Goal: Task Accomplishment & Management: Use online tool/utility

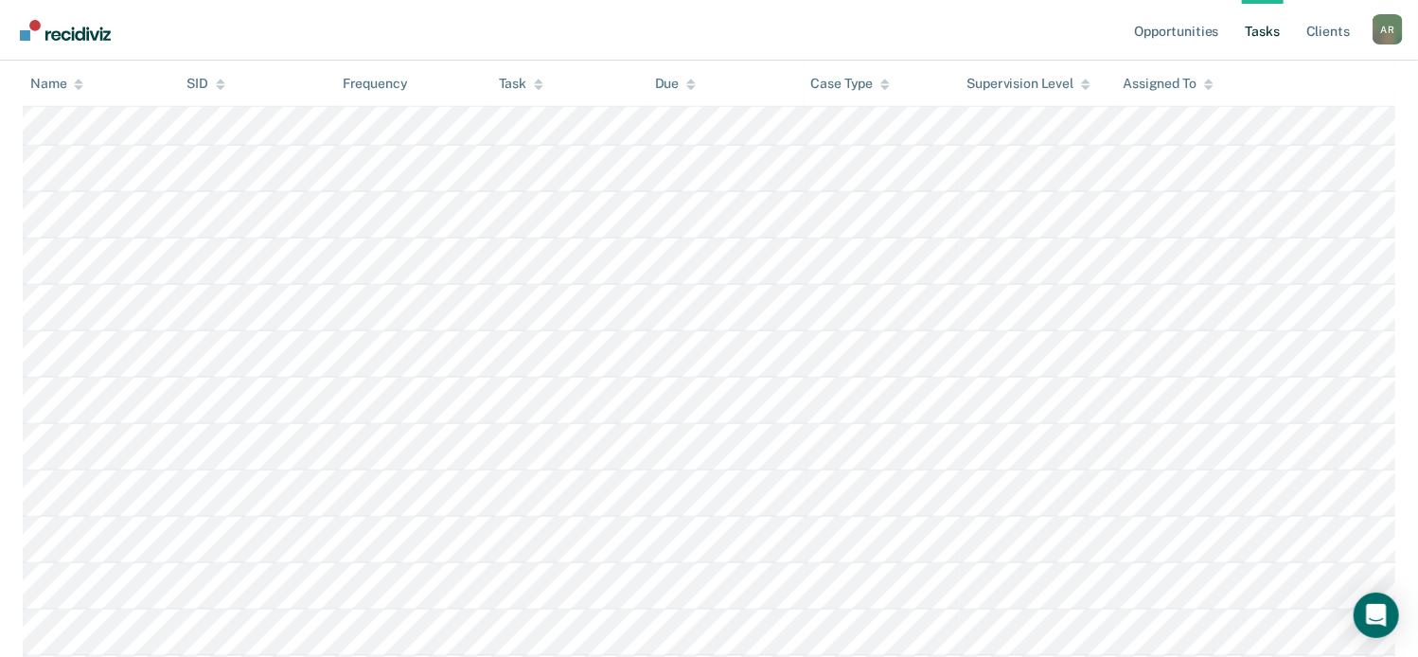
scroll to position [147, 0]
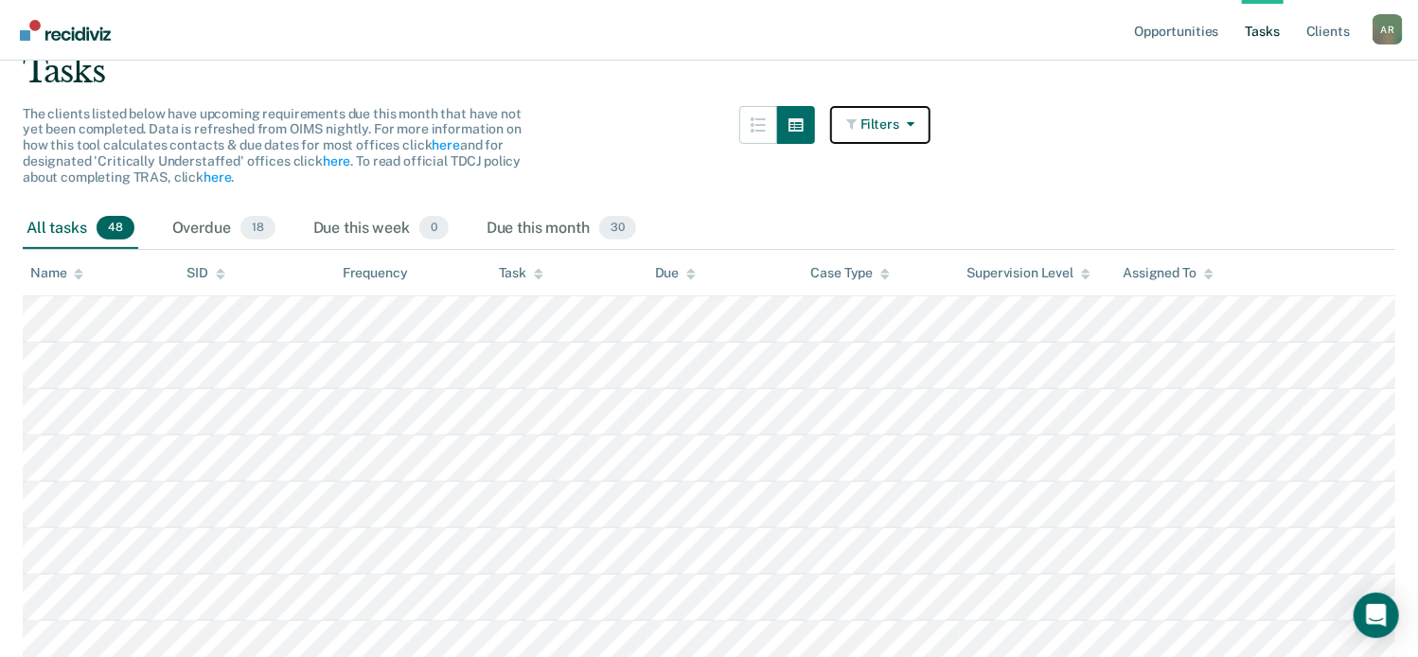
click at [926, 119] on button "Filters" at bounding box center [880, 125] width 100 height 38
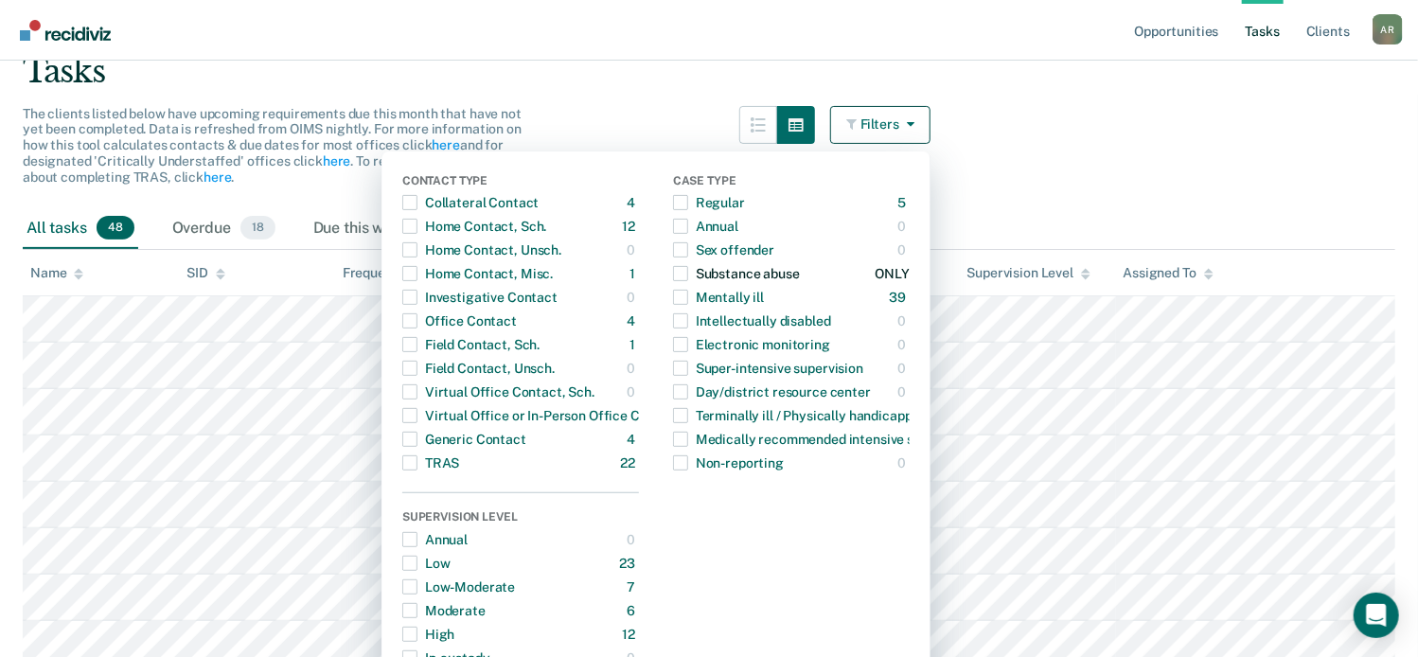
click at [688, 277] on span "button" at bounding box center [680, 273] width 15 height 15
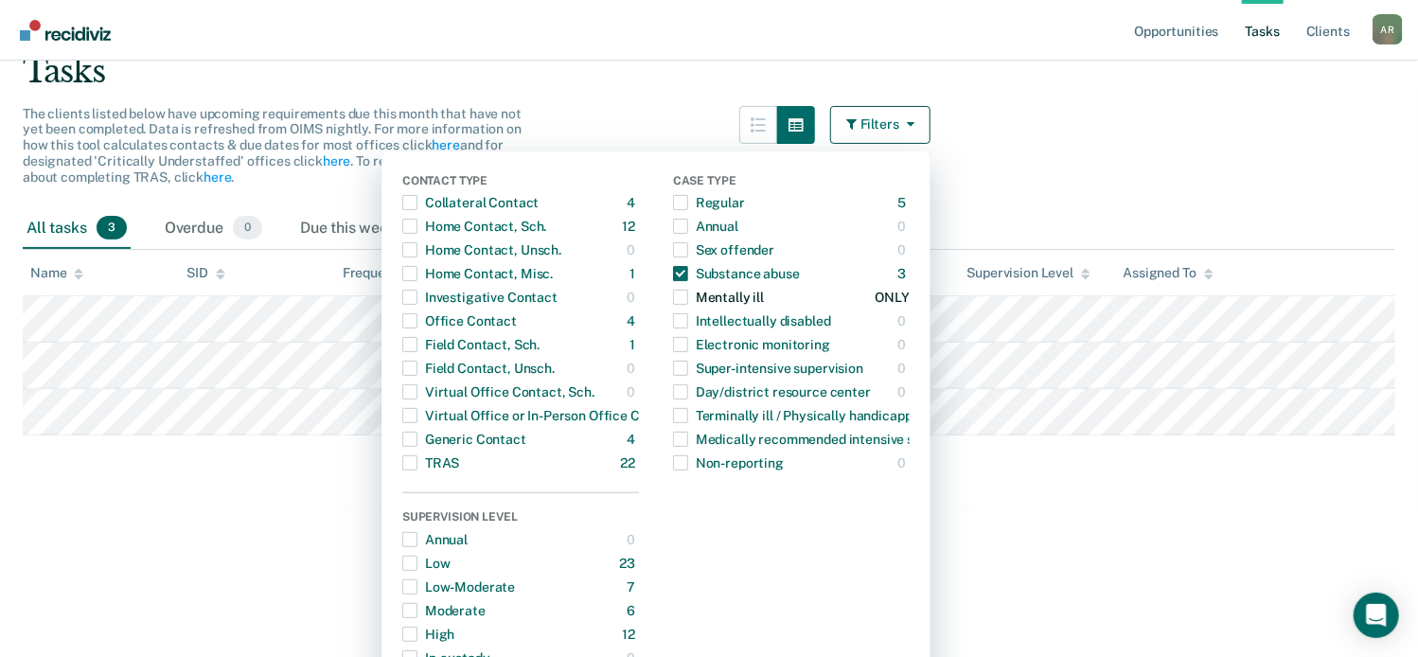
click at [688, 292] on span "button" at bounding box center [680, 297] width 15 height 15
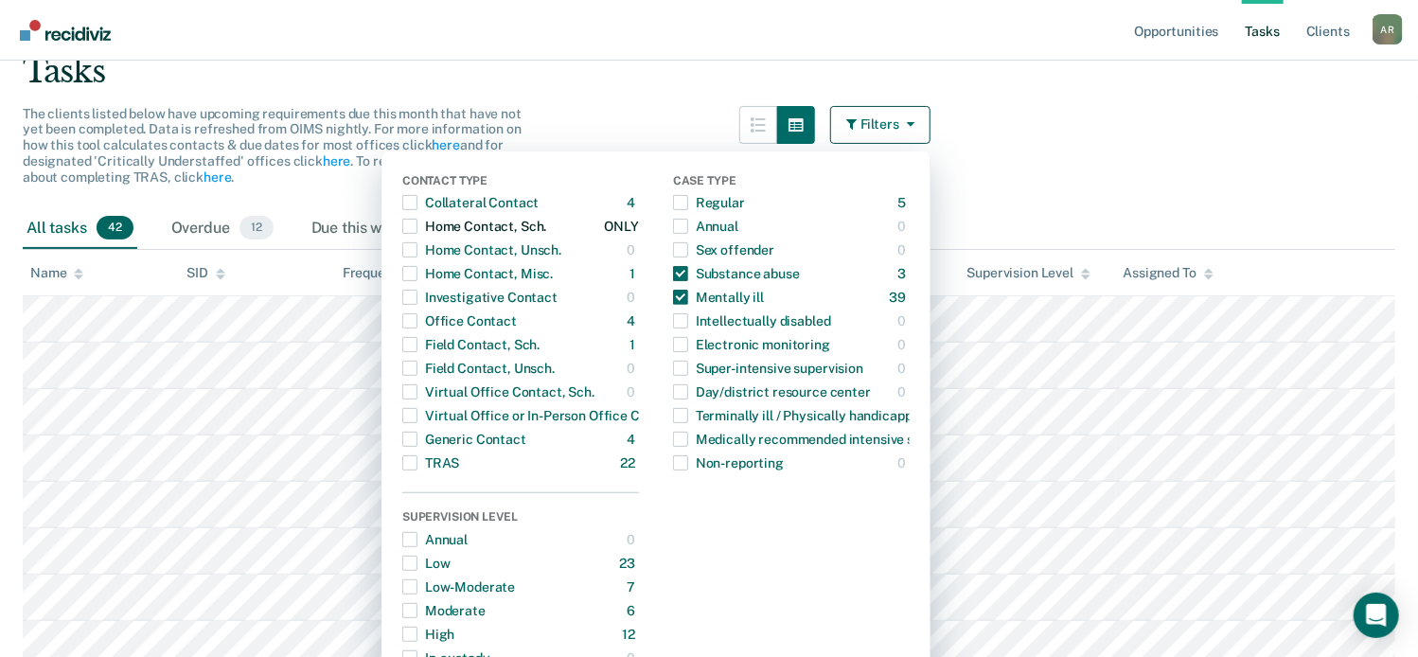
click at [417, 227] on span "button" at bounding box center [409, 226] width 15 height 15
click at [417, 316] on span "button" at bounding box center [409, 320] width 15 height 15
click at [417, 337] on span "button" at bounding box center [409, 344] width 15 height 15
click at [433, 393] on div "Virtual Office Contact, Sch." at bounding box center [498, 392] width 192 height 30
click at [417, 394] on span "button" at bounding box center [409, 391] width 15 height 15
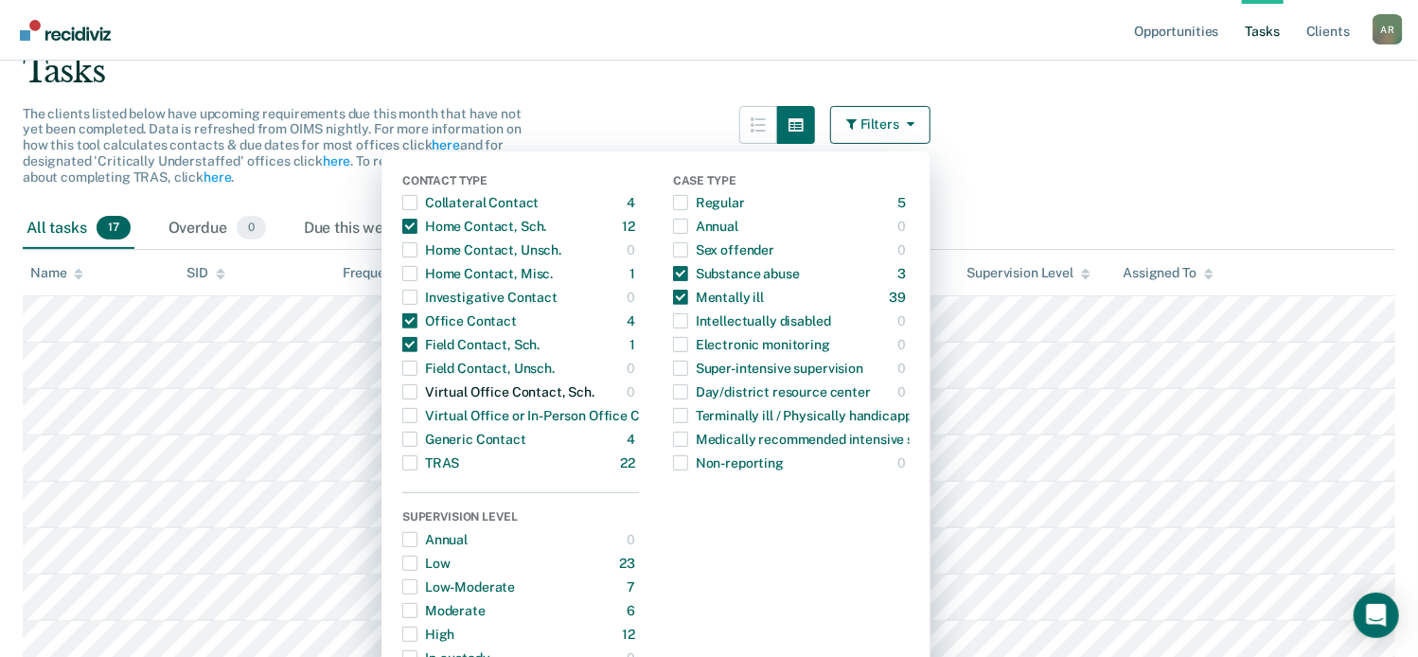
click at [414, 395] on span "button" at bounding box center [409, 391] width 15 height 15
click at [417, 395] on span "button" at bounding box center [409, 391] width 15 height 15
click at [688, 269] on span "button" at bounding box center [680, 273] width 15 height 15
click at [685, 300] on span "button" at bounding box center [680, 297] width 15 height 15
click at [417, 394] on span "button" at bounding box center [409, 391] width 15 height 15
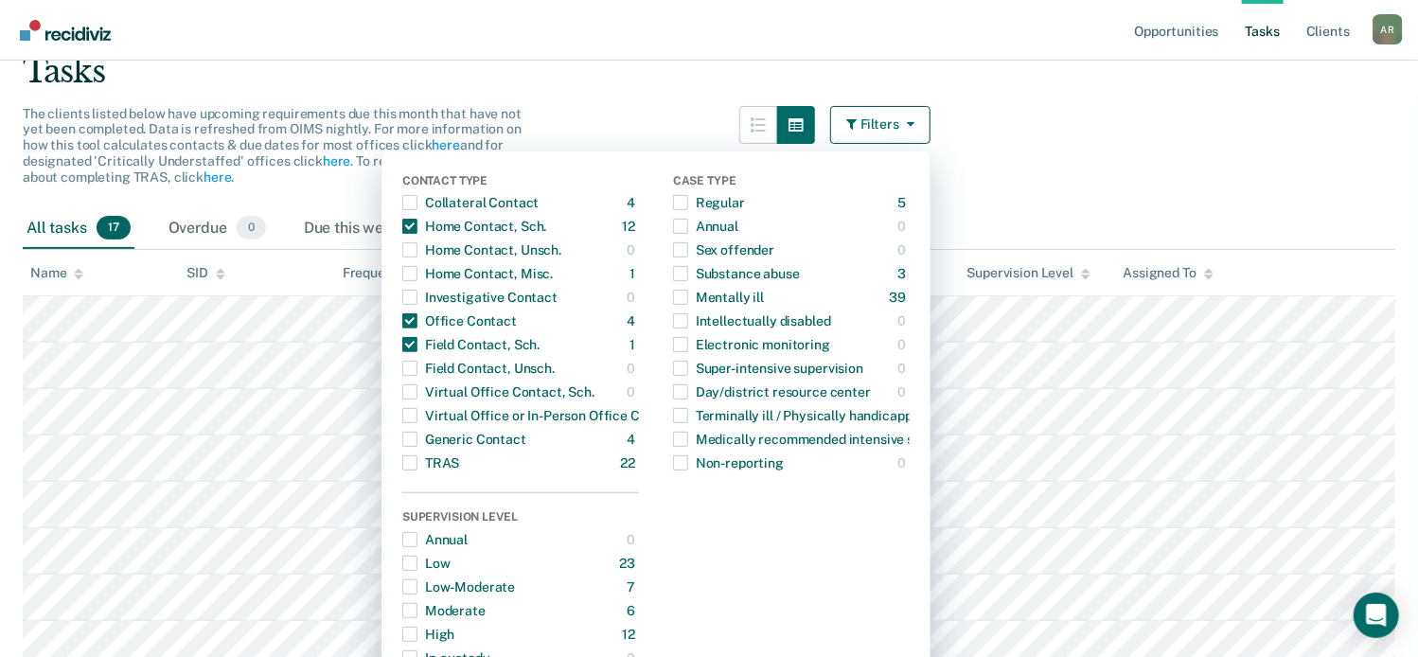
click at [599, 22] on nav "Opportunities Tasks Client s Angelina Rivera A R Profile How it works Log Out" at bounding box center [709, 30] width 1418 height 61
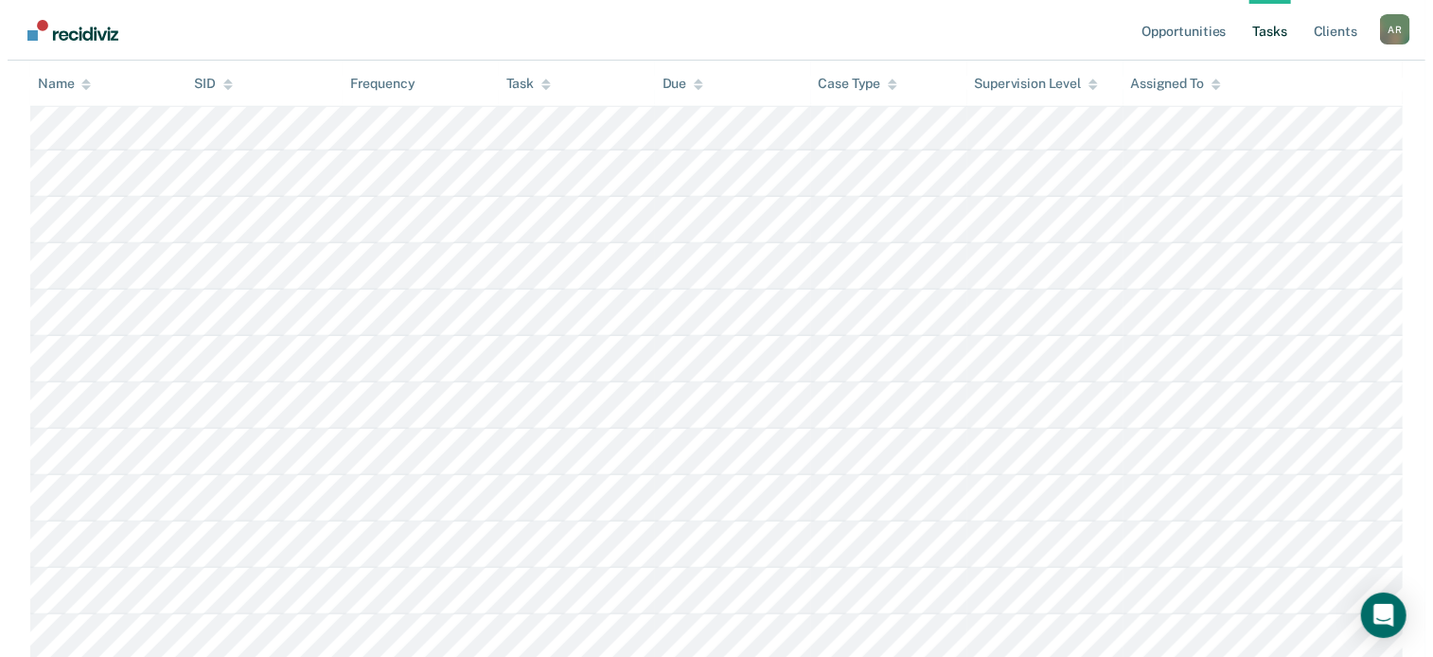
scroll to position [0, 0]
